Goal: Communication & Community: Ask a question

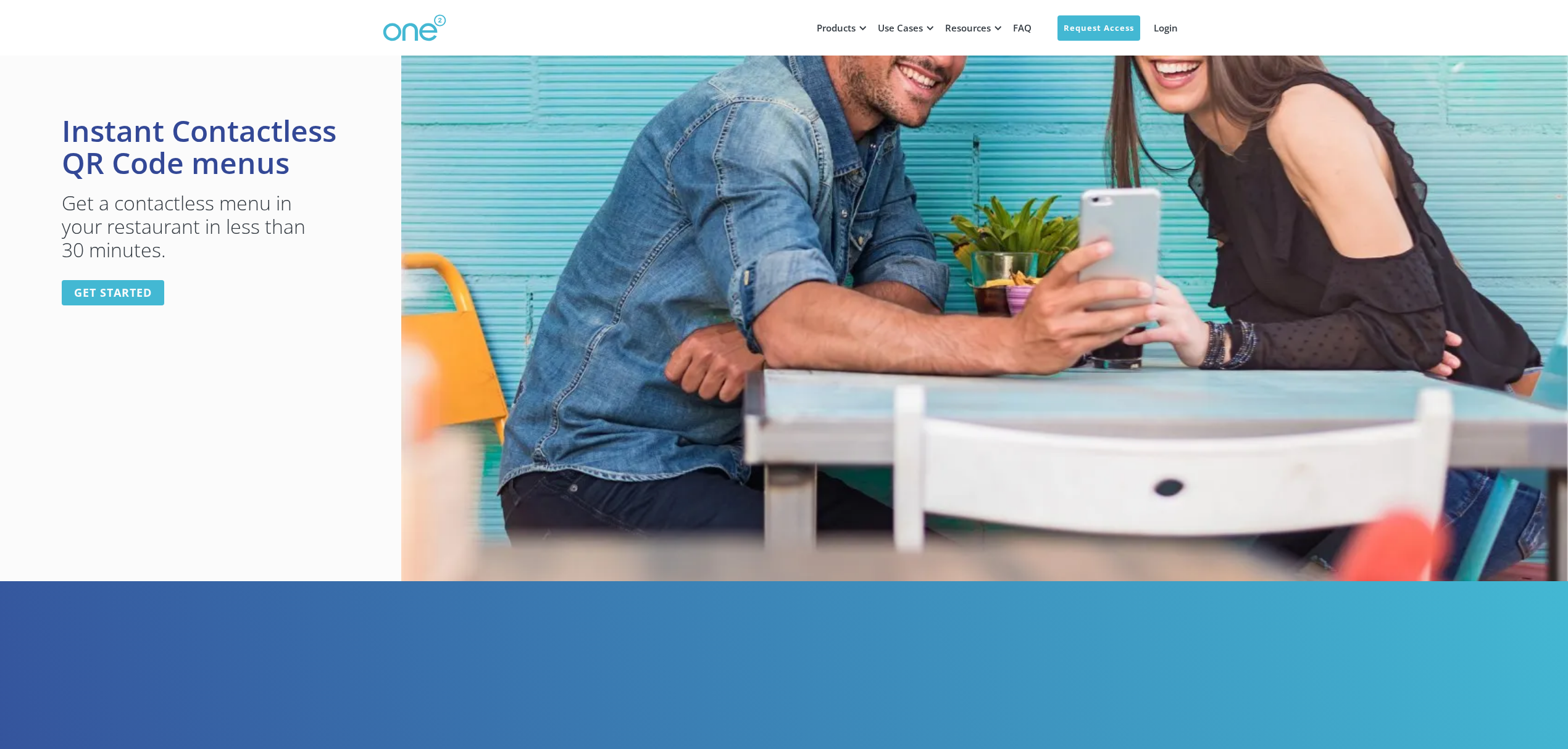
scroll to position [166, 0]
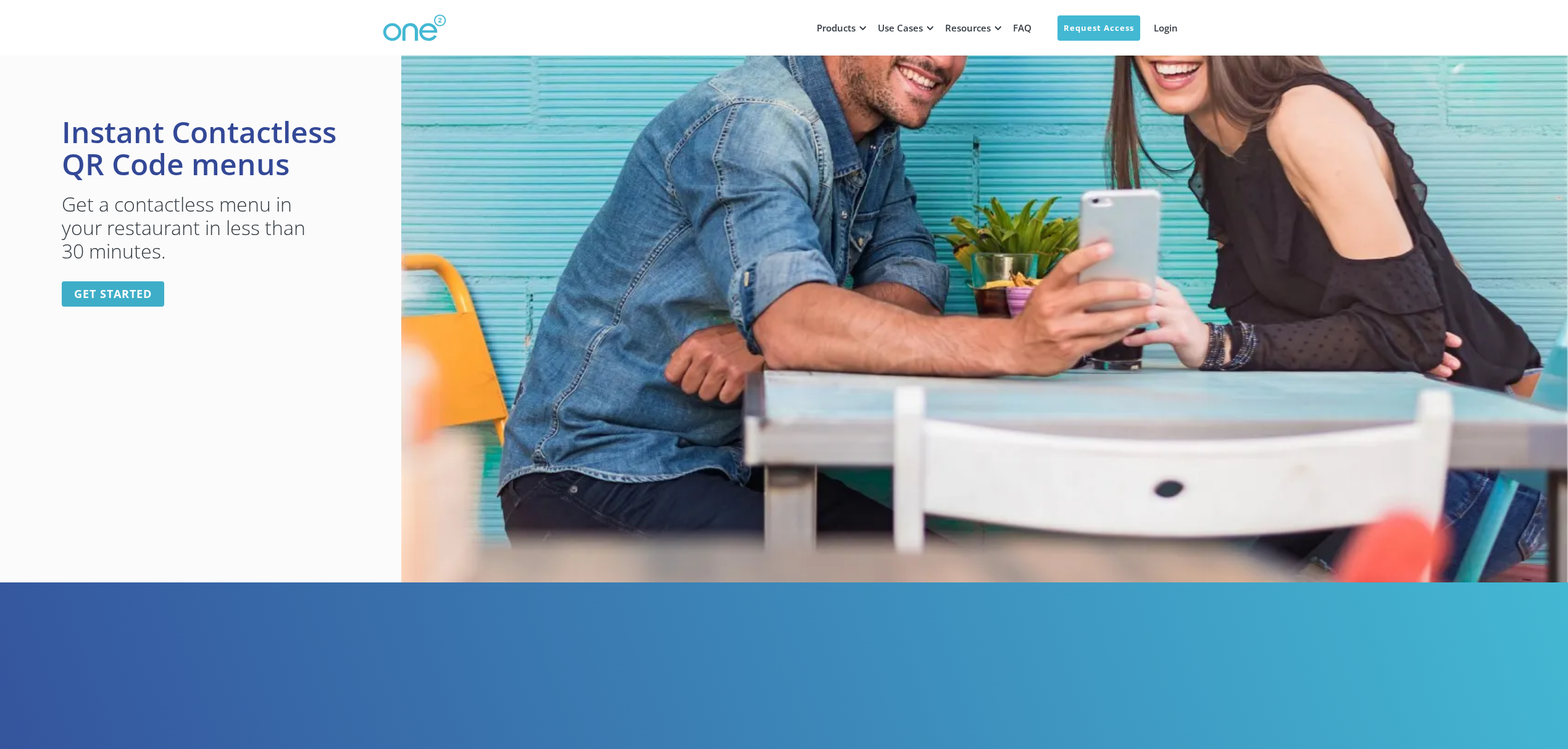
click at [107, 292] on link "get started" at bounding box center [113, 294] width 102 height 25
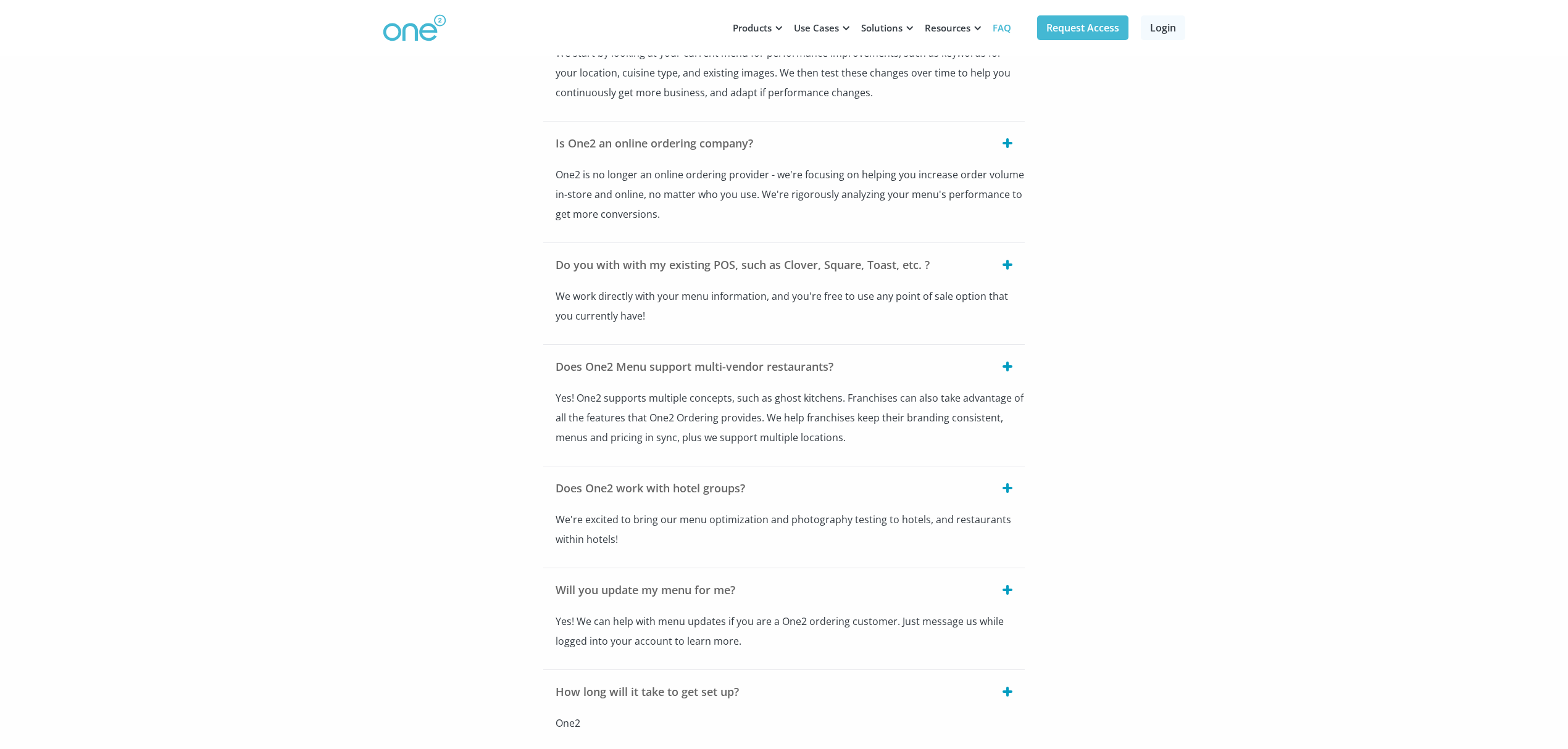
scroll to position [171, 0]
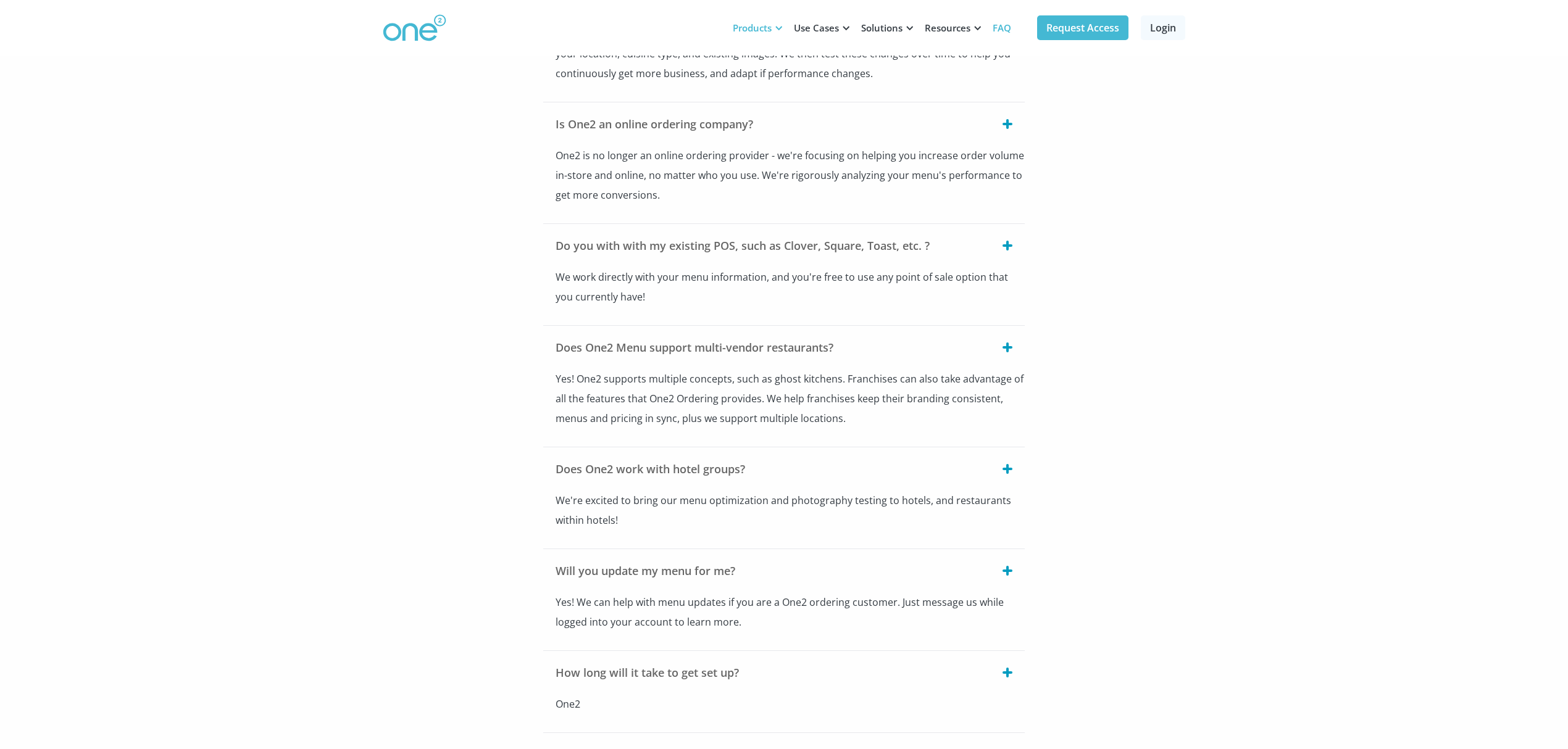
click at [771, 25] on div "Products" at bounding box center [752, 28] width 39 height 13
click at [770, 30] on div "Products" at bounding box center [752, 28] width 39 height 13
click at [744, 30] on div "Products" at bounding box center [752, 28] width 39 height 13
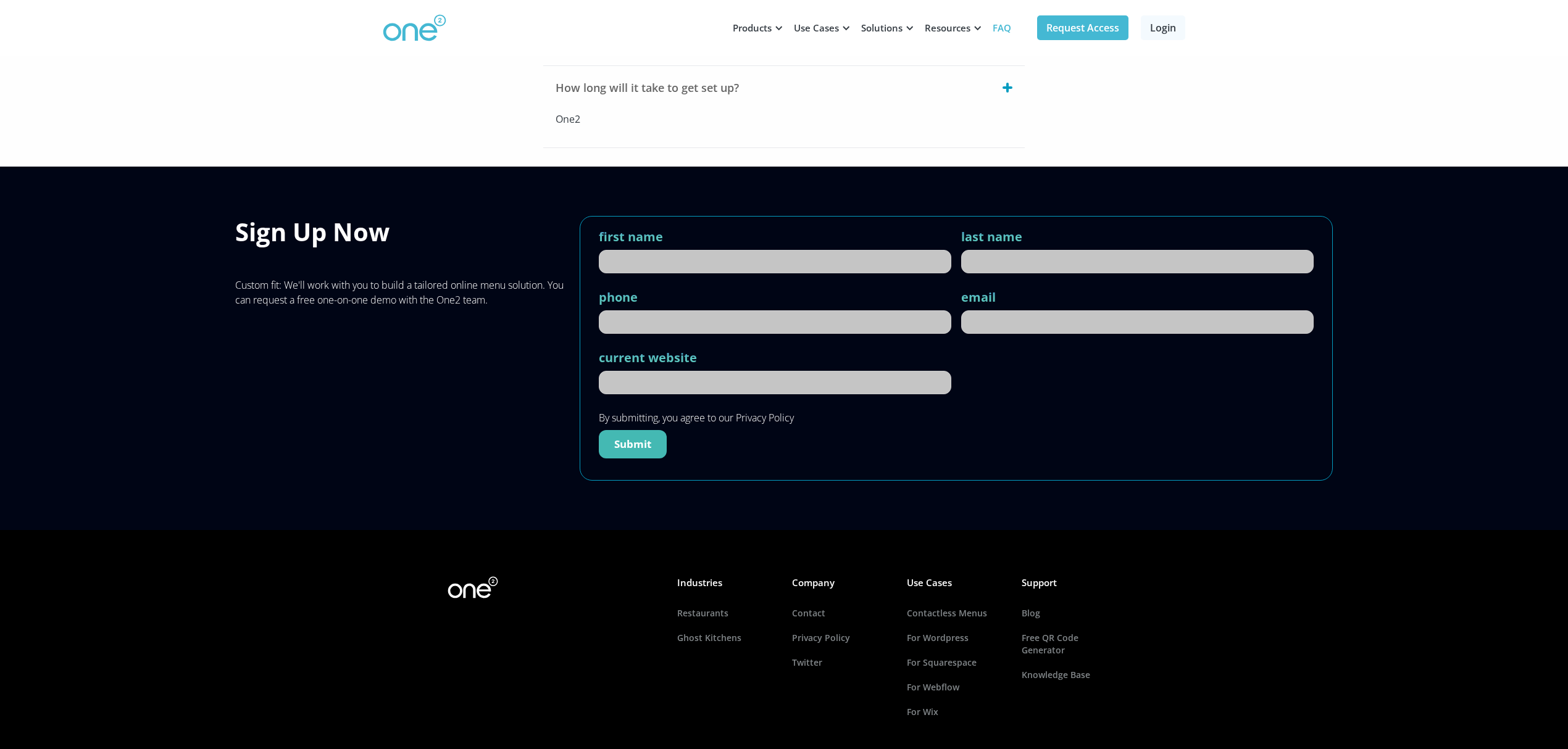
scroll to position [780, 0]
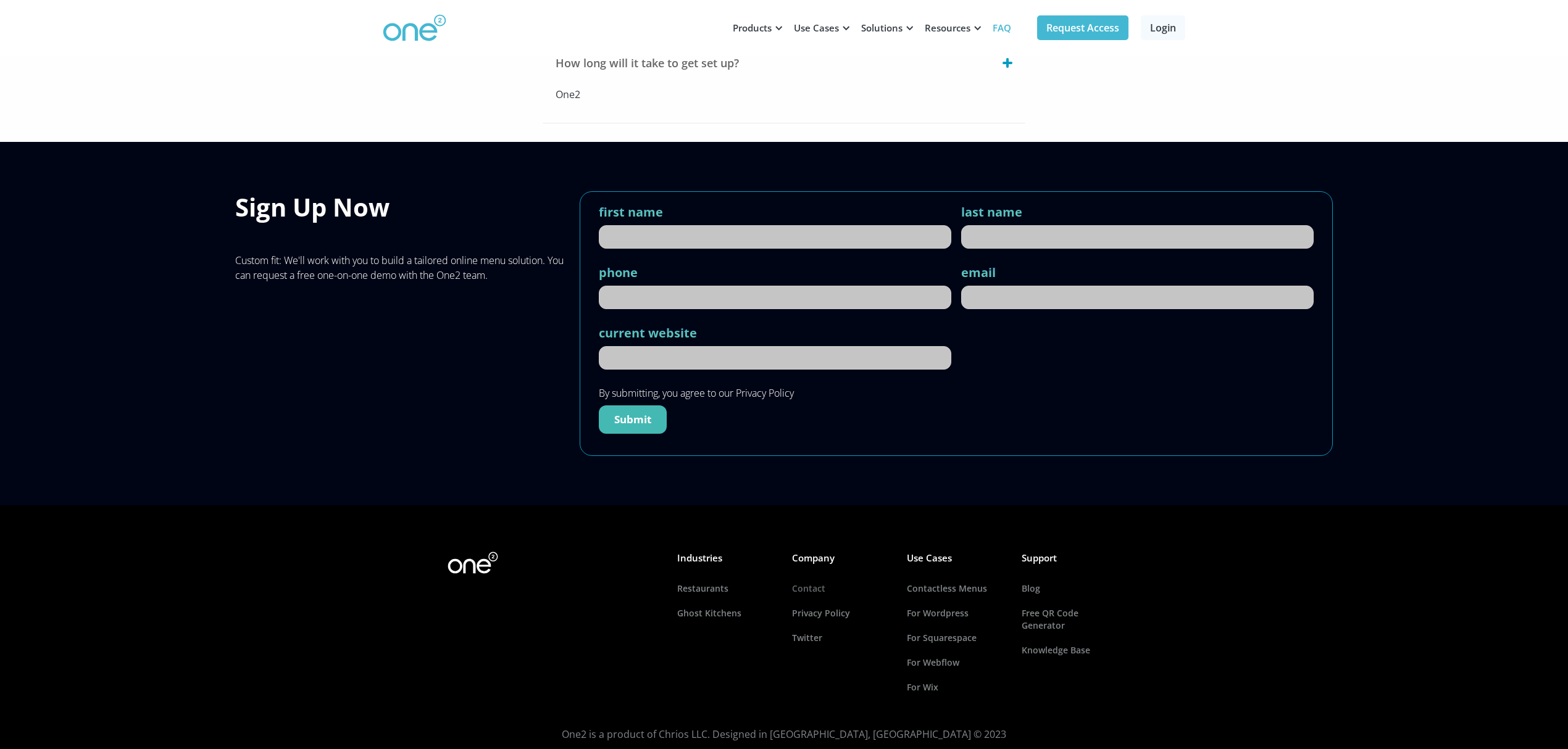
click at [813, 576] on link "Contact" at bounding box center [841, 588] width 99 height 24
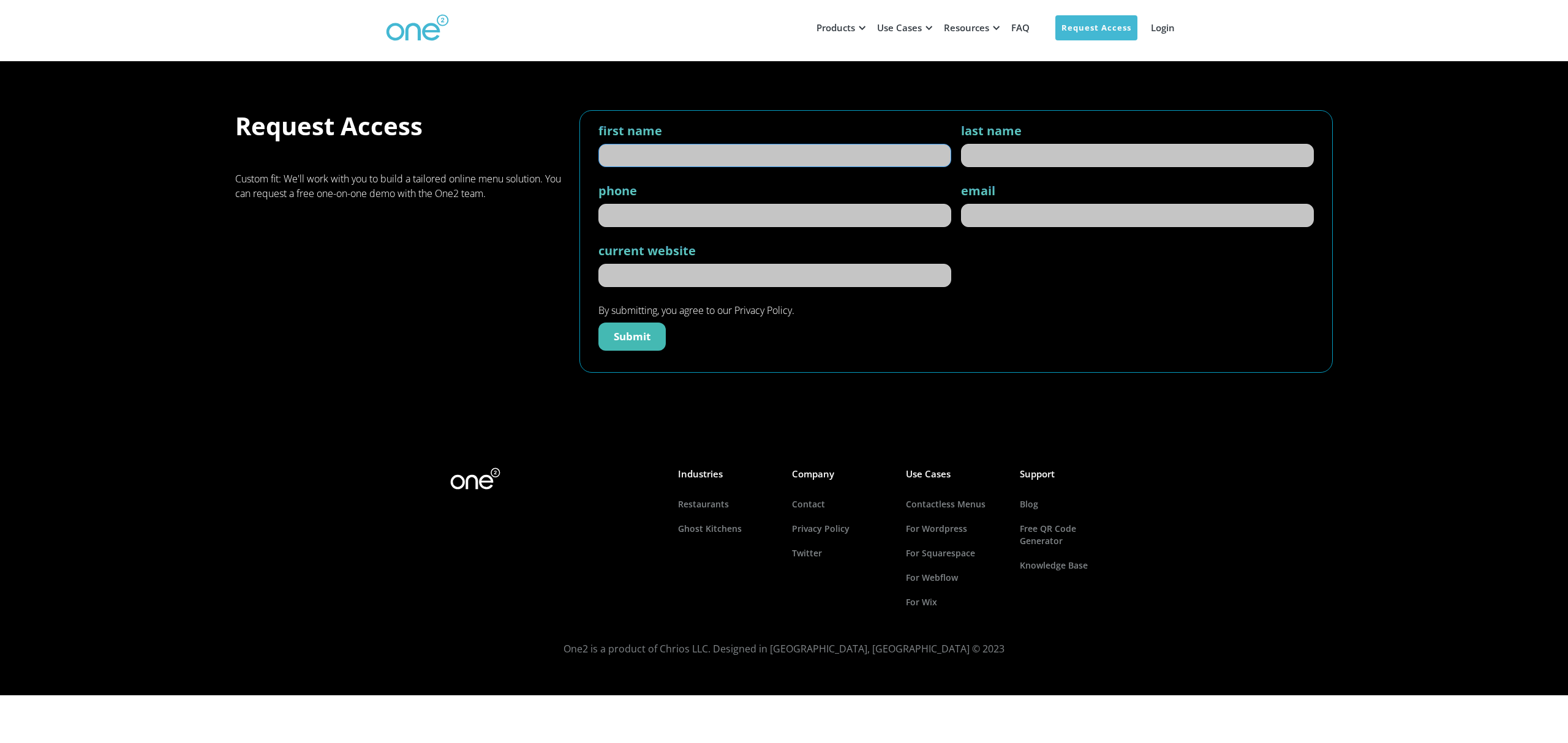
click at [645, 147] on input "first name" at bounding box center [774, 155] width 353 height 23
type input "LESLIE"
type input "MAGNAYE"
type input "0509731401"
click at [987, 204] on input "email" at bounding box center [1137, 215] width 353 height 23
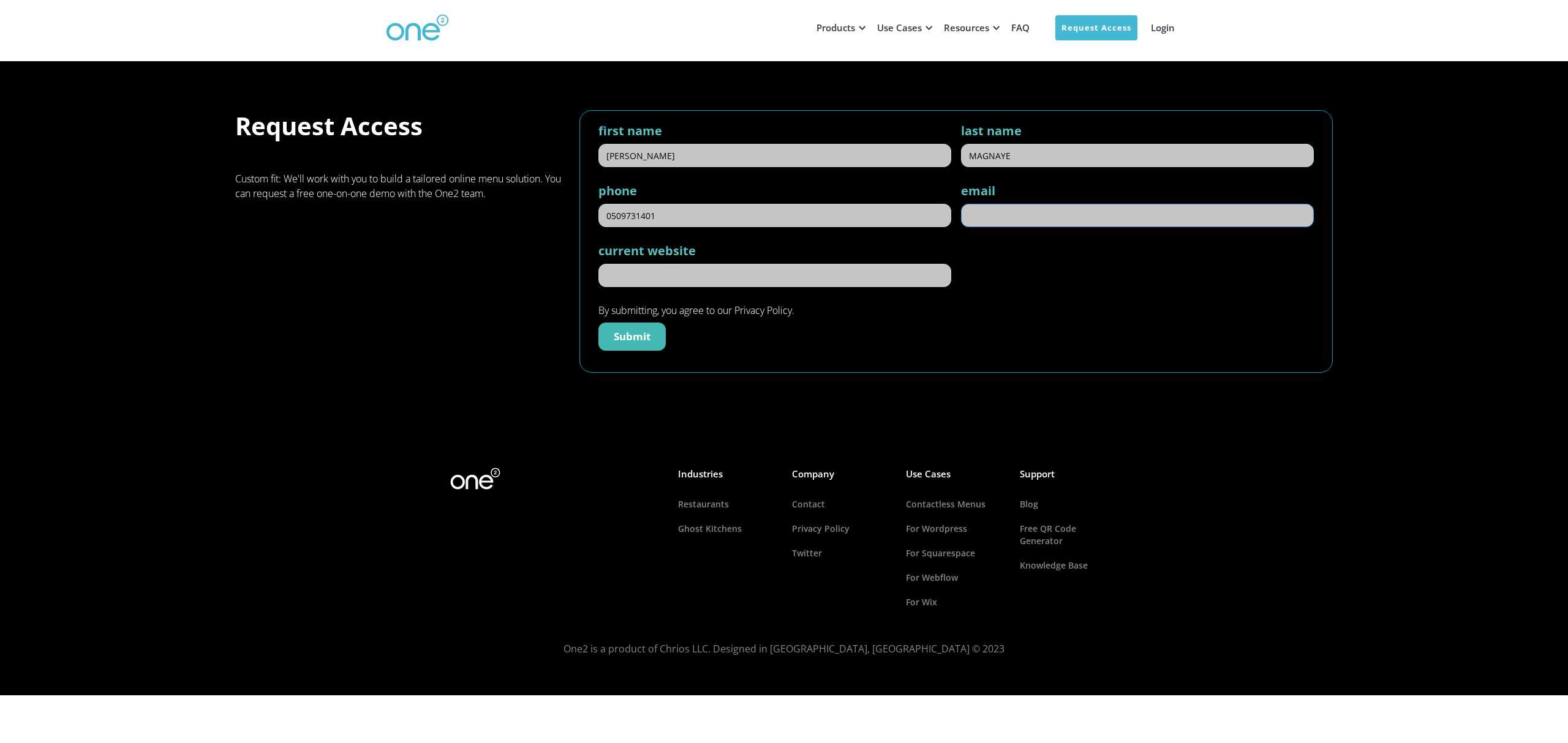
type input "leslie@privateholding.ae"
click at [736, 264] on input "current website" at bounding box center [774, 276] width 353 height 23
type input "www.notaspace.ae"
click at [625, 322] on input "Submit" at bounding box center [632, 336] width 68 height 28
